Goal: Information Seeking & Learning: Check status

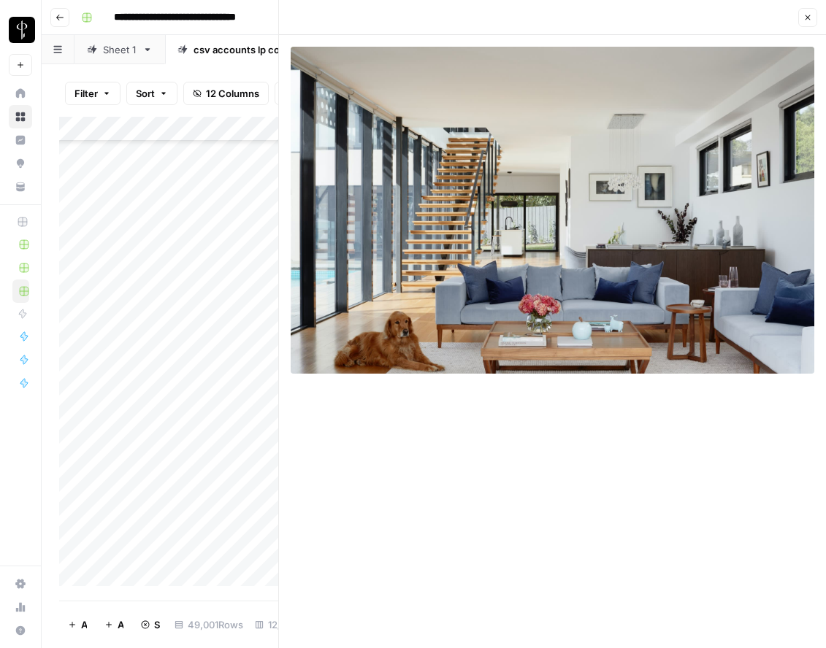
scroll to position [55224, 0]
click at [809, 16] on icon "button" at bounding box center [807, 17] width 9 height 9
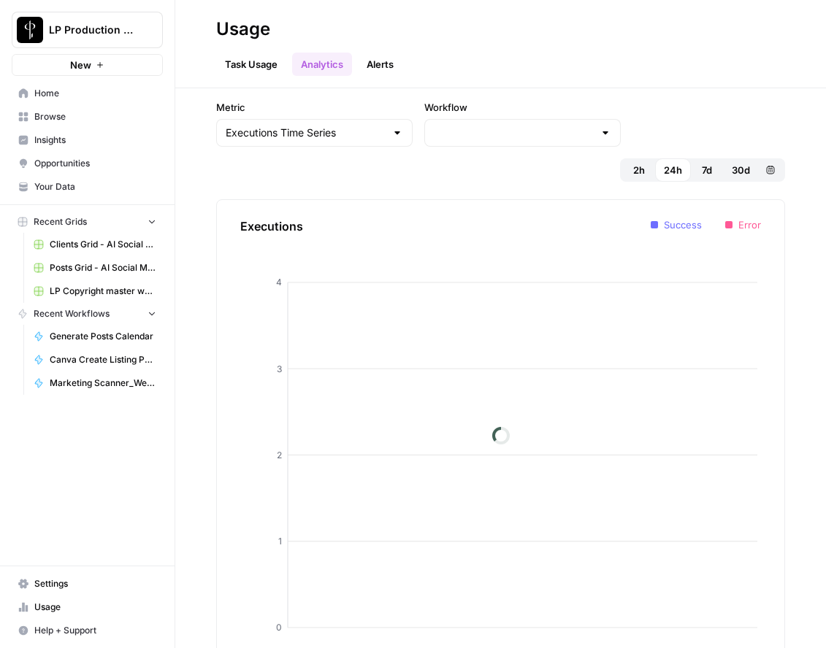
type input "LP Copyright master workflow"
click at [807, 174] on div "Metric Executions Time Series Workflow LP Copyright master workflow 2h 24h 7d 3…" at bounding box center [500, 368] width 650 height 560
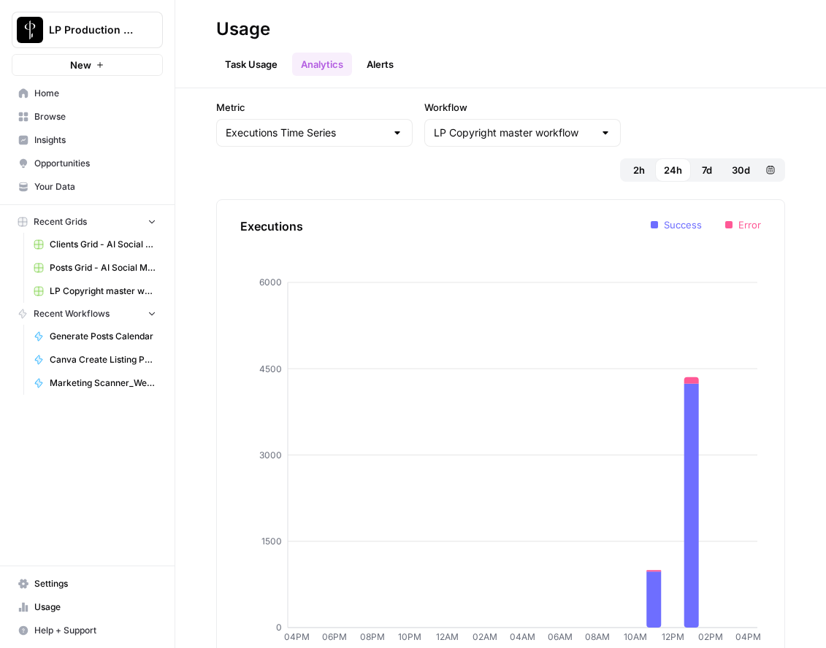
click at [646, 158] on button "2h" at bounding box center [639, 169] width 32 height 23
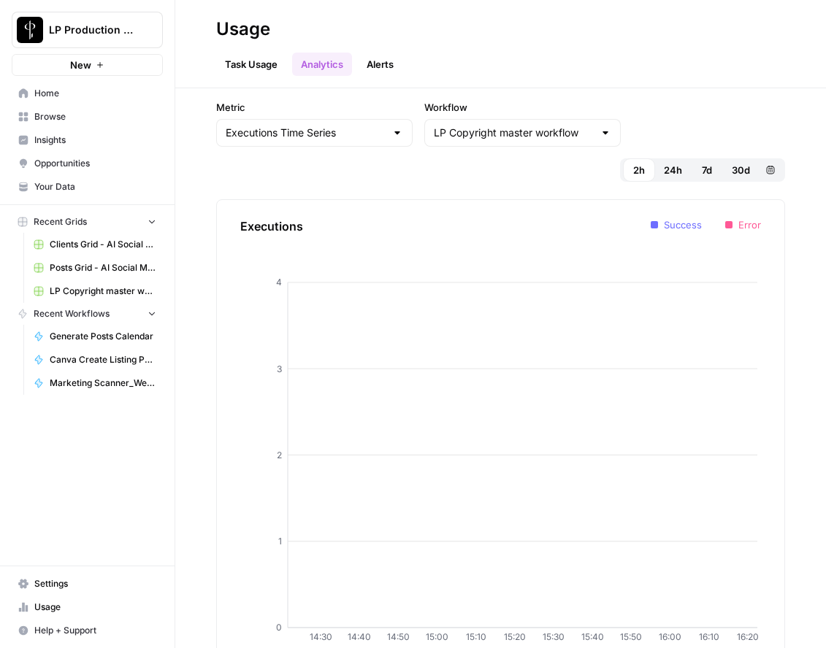
click at [670, 163] on span "24h" at bounding box center [673, 170] width 18 height 15
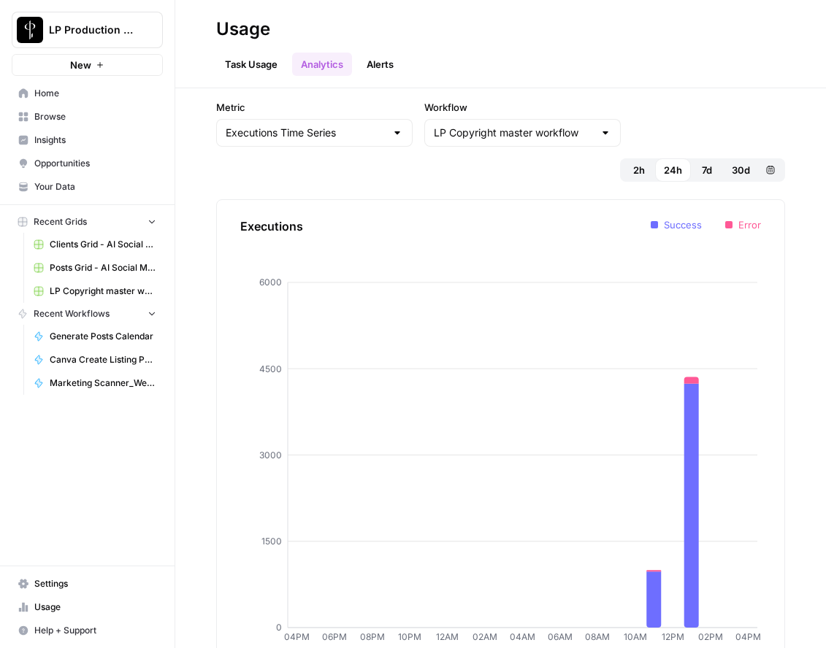
click at [260, 61] on link "Task Usage" at bounding box center [251, 64] width 70 height 23
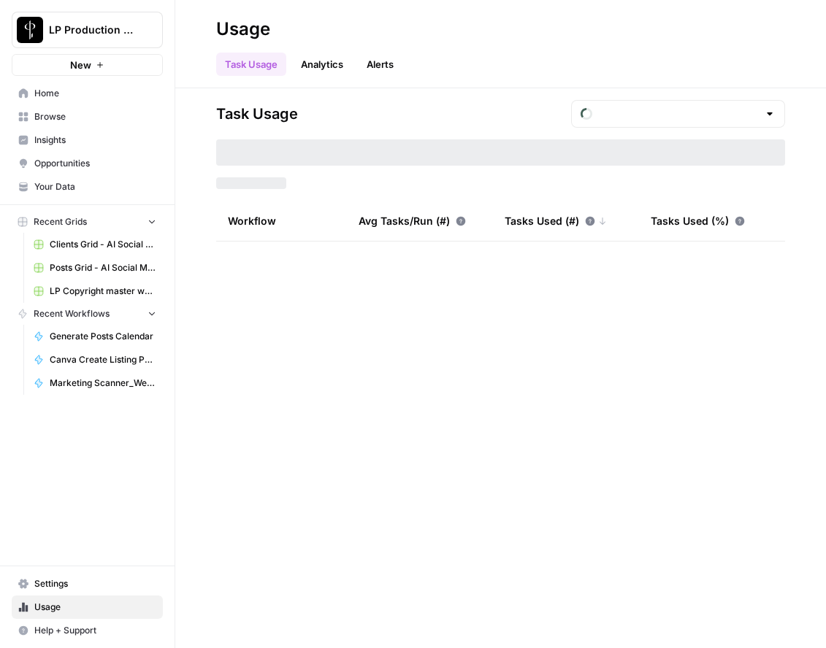
type input "September Tasks"
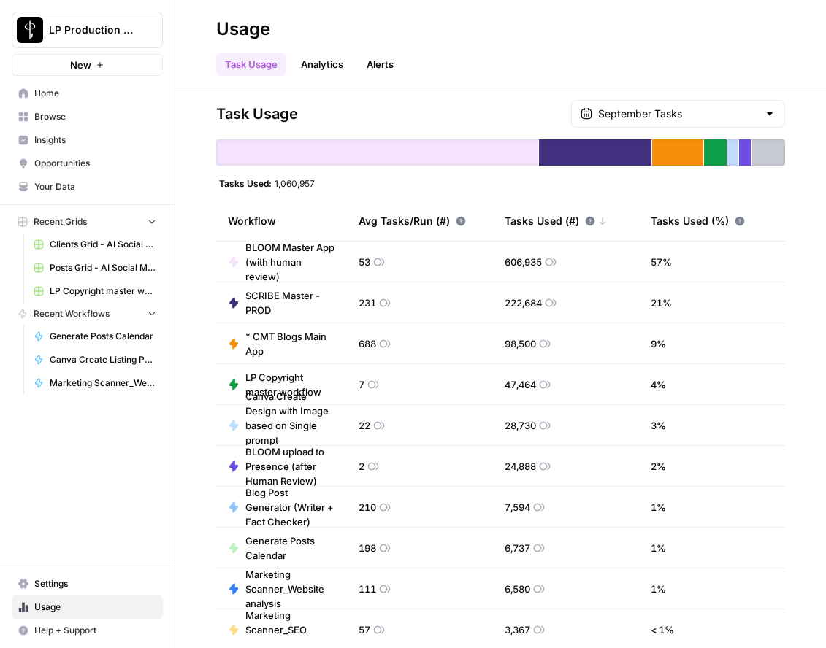
click at [337, 72] on link "Analytics" at bounding box center [322, 64] width 60 height 23
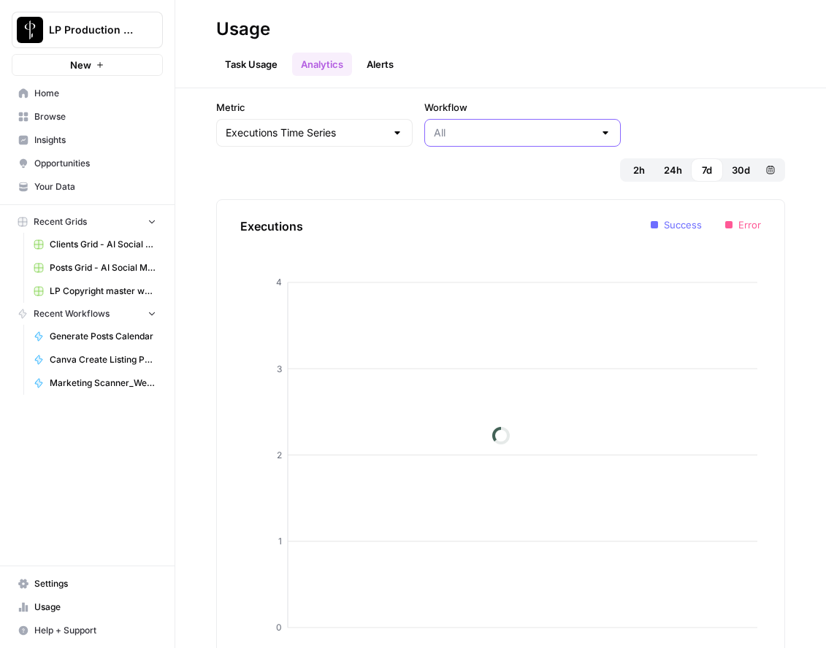
click at [440, 138] on input "Workflow" at bounding box center [514, 133] width 160 height 15
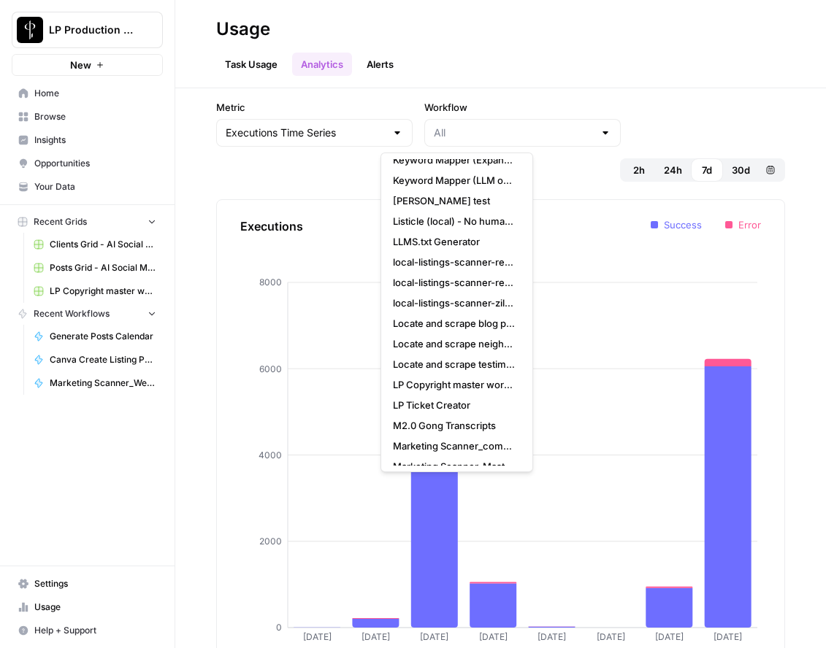
scroll to position [3466, 0]
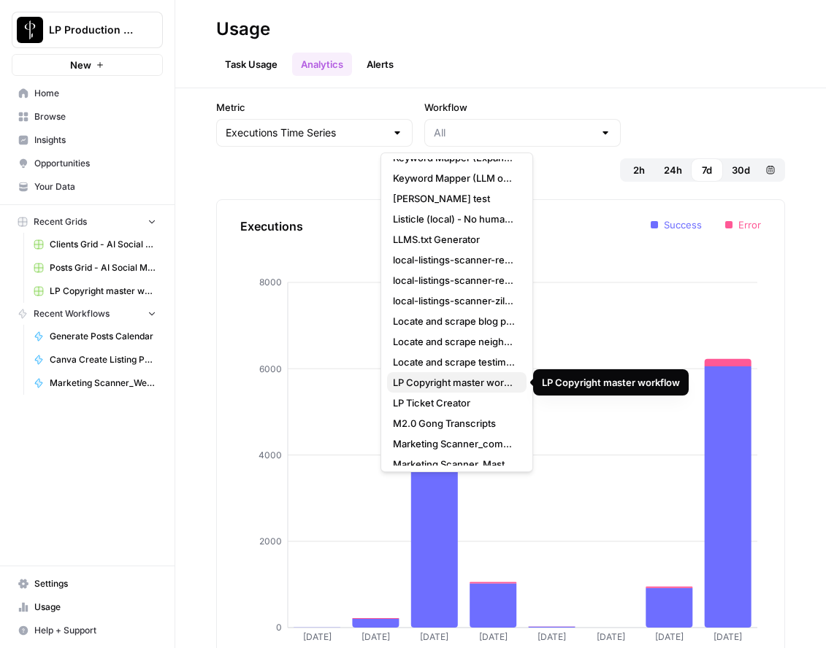
click at [461, 380] on span "LP Copyright master workflow" at bounding box center [454, 382] width 122 height 15
type input "LP Copyright master workflow"
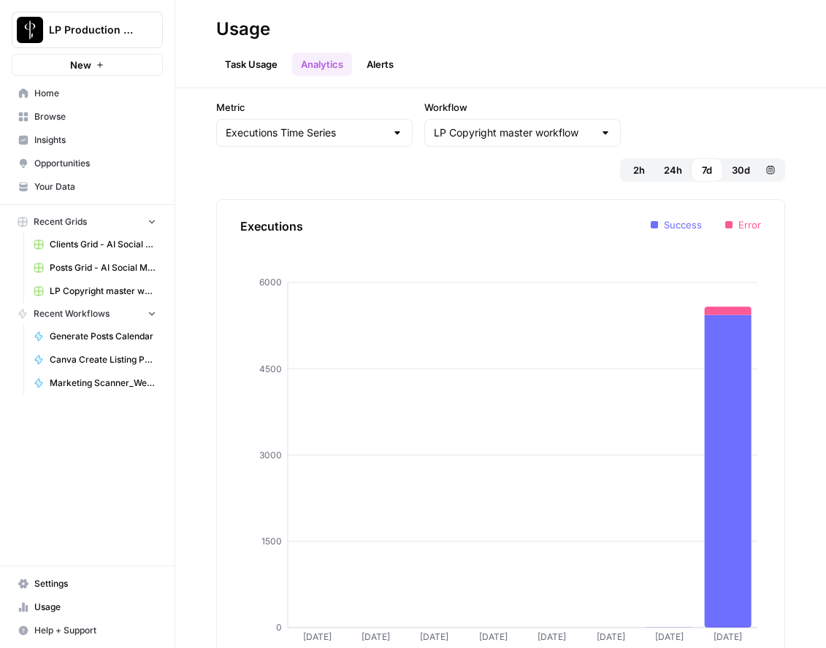
click at [667, 163] on span "24h" at bounding box center [673, 170] width 18 height 15
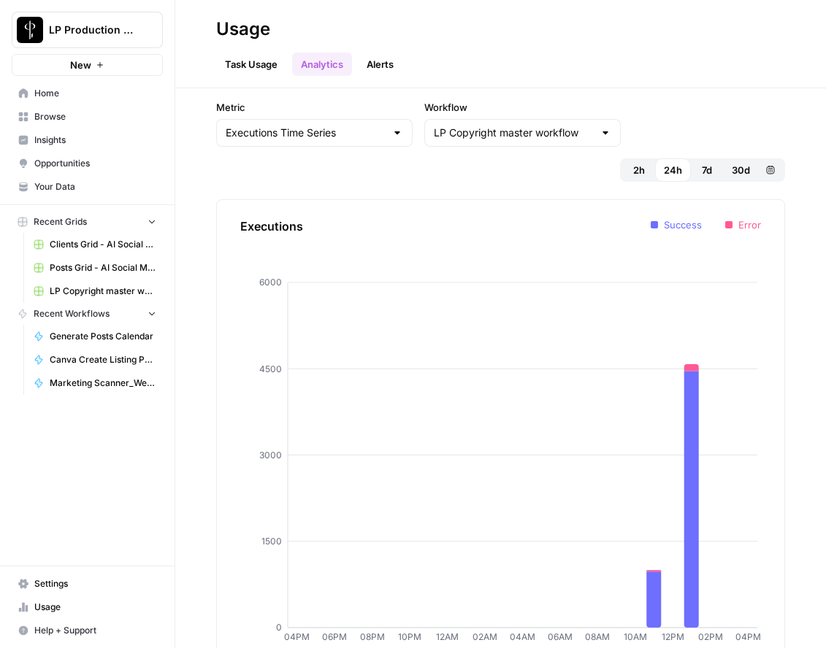
click at [637, 163] on span "2h" at bounding box center [639, 170] width 12 height 15
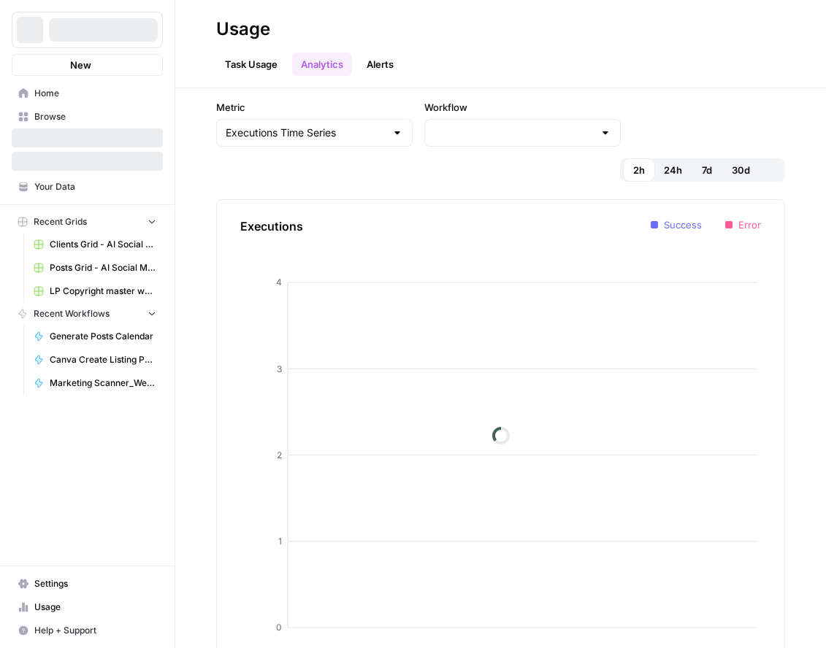
type input "LP Copyright master workflow"
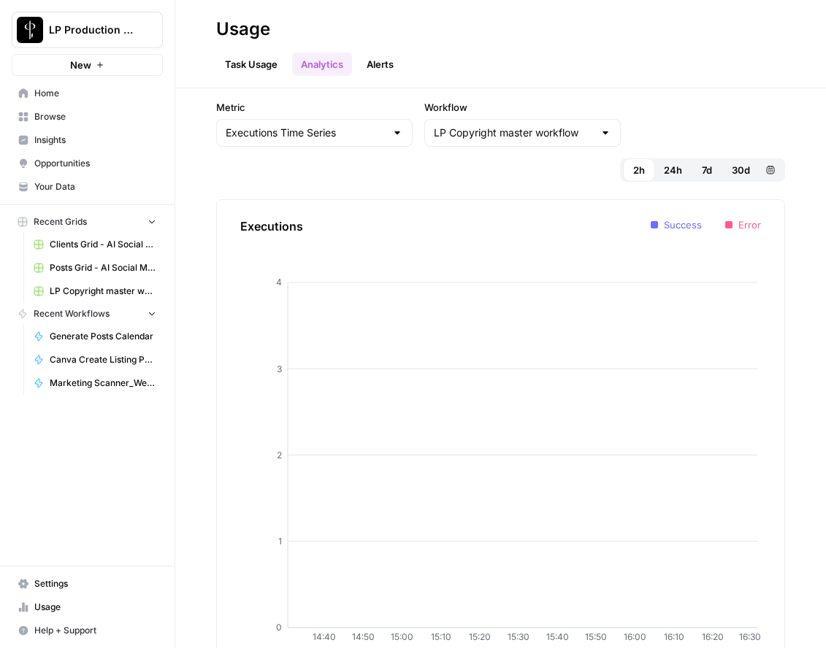
click at [677, 163] on span "24h" at bounding box center [673, 170] width 18 height 15
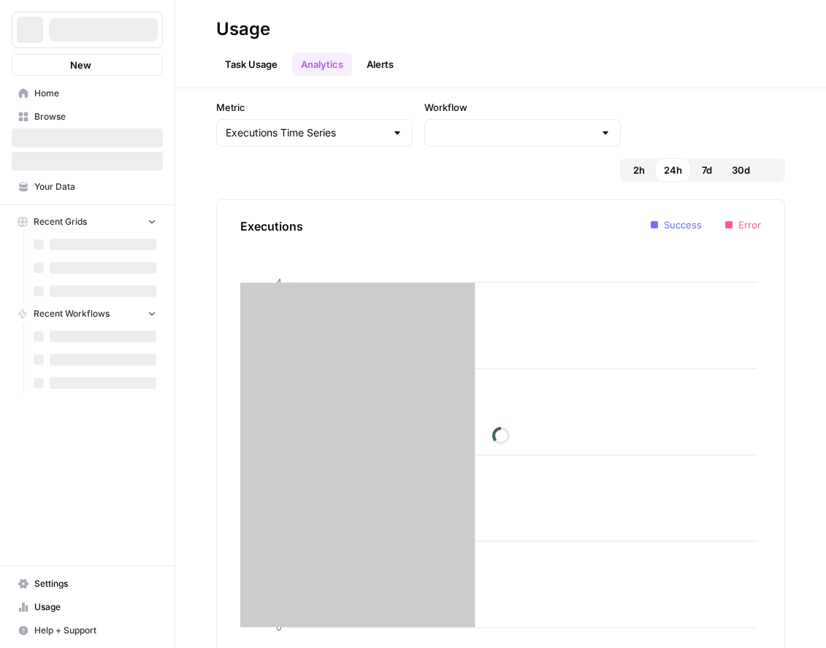
type input "LP Copyright master workflow"
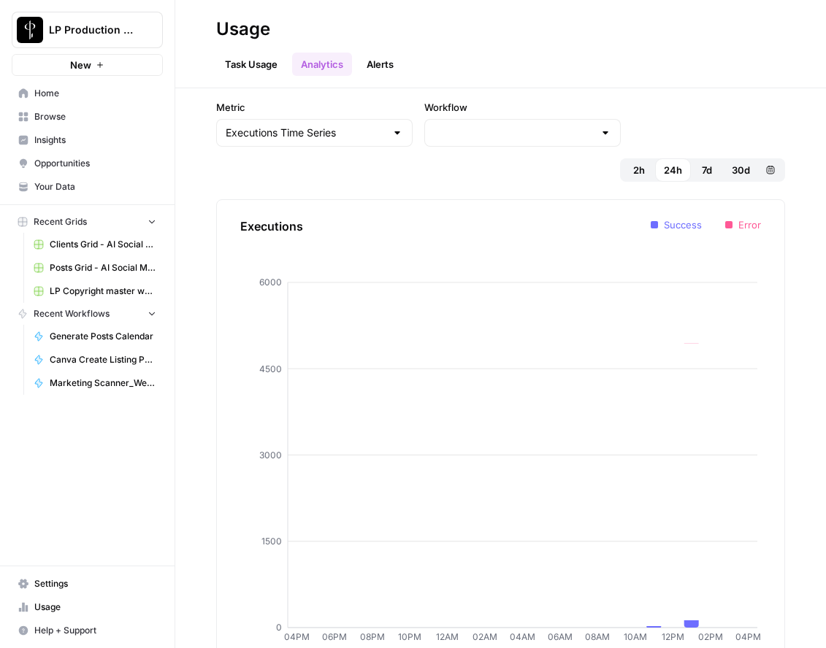
type input "LP Copyright master workflow"
